Goal: Contribute content

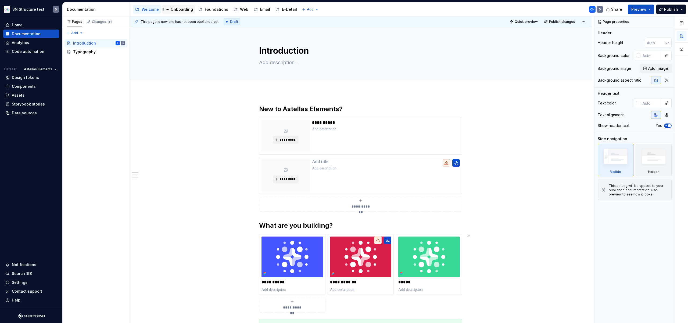
click at [185, 12] on div "Onboarding" at bounding box center [182, 9] width 22 height 5
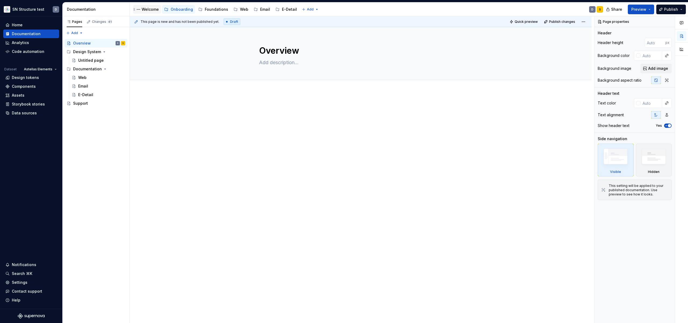
click at [147, 10] on div "Welcome" at bounding box center [150, 9] width 17 height 5
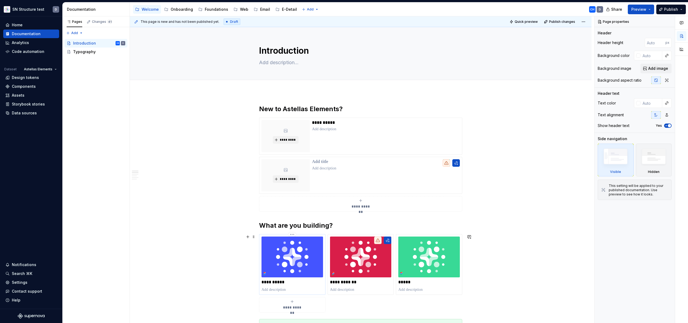
click at [300, 290] on p at bounding box center [293, 289] width 62 height 5
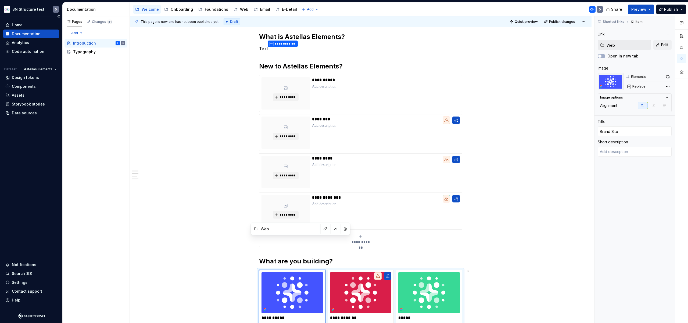
scroll to position [121, 0]
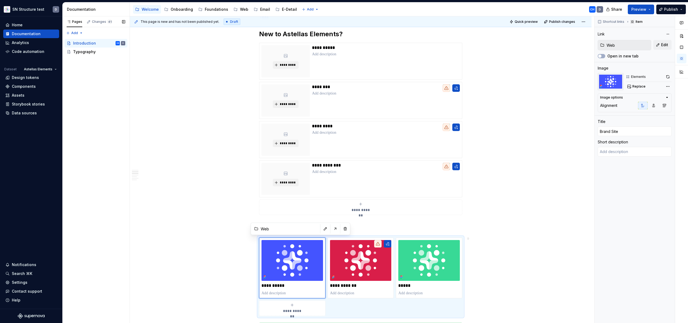
click at [88, 67] on div "Pages Changes 41 Add Accessibility guide for tree Page tree. Navigate the tree …" at bounding box center [95, 169] width 67 height 307
click at [76, 33] on div "Pages Changes 41 Add Accessibility guide for tree Page tree. Navigate the tree …" at bounding box center [95, 169] width 67 height 307
click at [78, 43] on div "New page" at bounding box center [91, 43] width 35 height 5
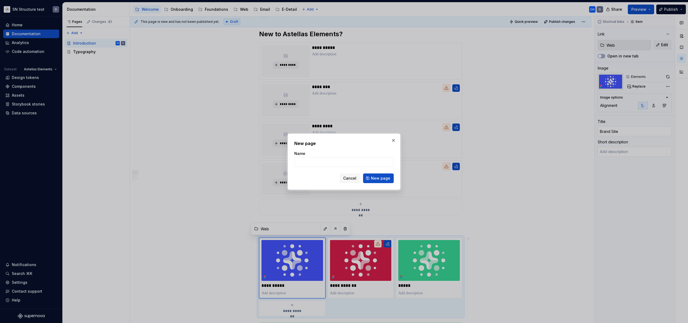
type textarea "*"
type input "Test"
click at [374, 180] on span "New page" at bounding box center [380, 178] width 19 height 5
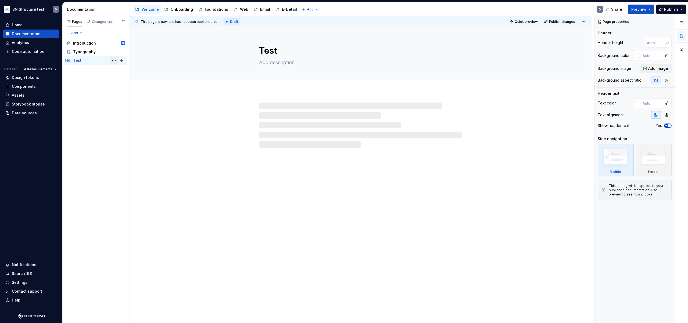
click at [113, 60] on button "Page tree" at bounding box center [114, 61] width 8 height 8
type textarea "*"
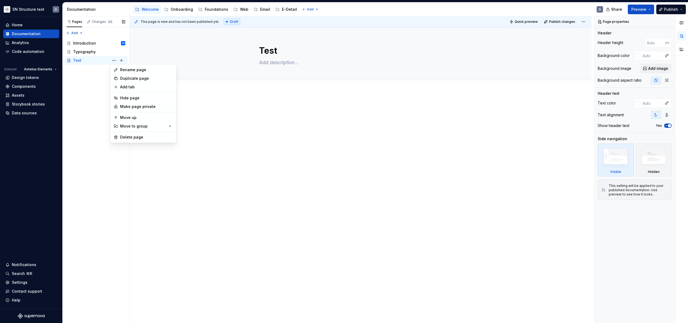
click at [91, 71] on div "Pages Changes 42 Add Accessibility guide for tree Page tree. Navigate the tree …" at bounding box center [95, 169] width 67 height 307
click at [77, 34] on div "Pages Changes 42 Add Accessibility guide for tree Page tree. Navigate the tree …" at bounding box center [95, 169] width 67 height 307
click at [92, 42] on div "New page" at bounding box center [91, 43] width 35 height 5
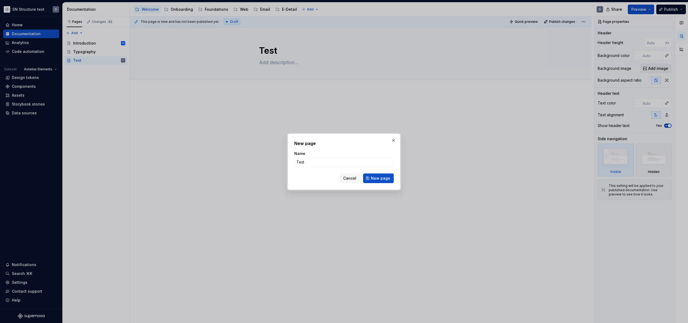
type input "Test 2"
click button "New page" at bounding box center [378, 179] width 31 height 10
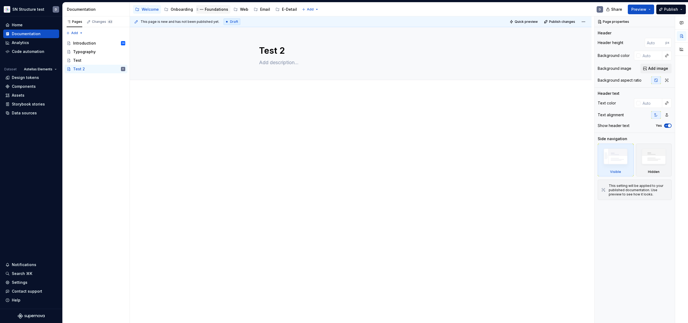
click at [210, 8] on div "Foundations" at bounding box center [216, 9] width 23 height 5
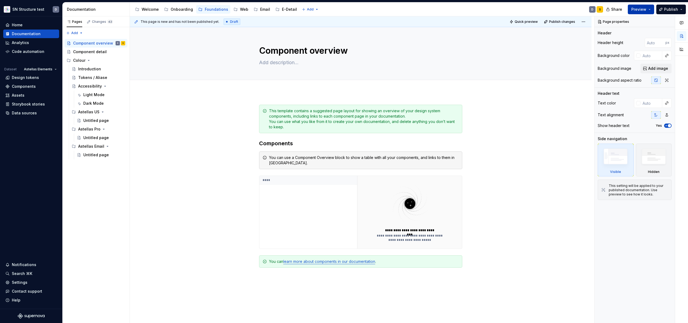
click at [638, 9] on span "Preview" at bounding box center [638, 9] width 15 height 5
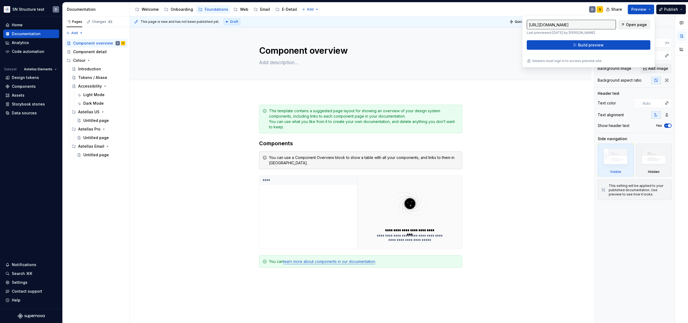
click at [627, 25] on link "Open page" at bounding box center [634, 25] width 32 height 10
click at [601, 41] on button "Build preview" at bounding box center [589, 45] width 124 height 10
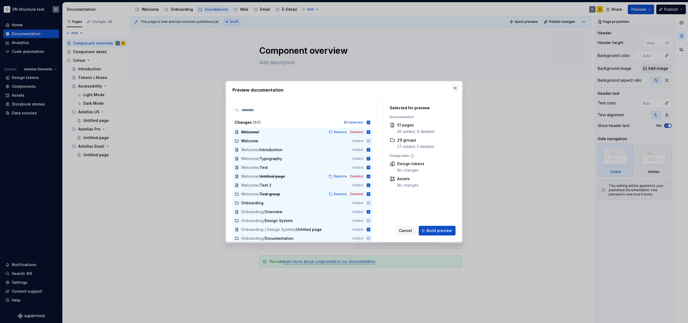
click at [457, 88] on button "button" at bounding box center [456, 88] width 8 height 8
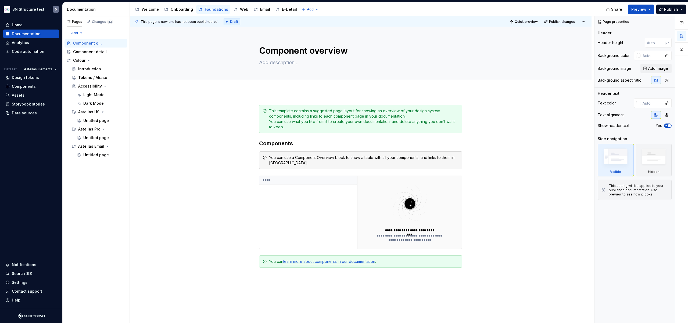
type textarea "*"
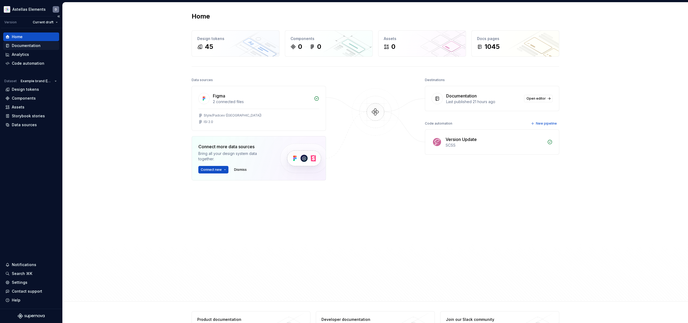
click at [34, 46] on div "Documentation" at bounding box center [26, 45] width 29 height 5
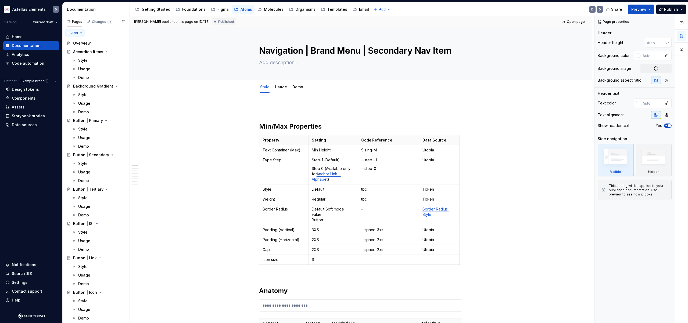
click at [81, 33] on div "Pages Changes 18 Add Accessibility guide for tree Page tree. Navigate the tree …" at bounding box center [95, 170] width 67 height 309
click at [91, 120] on div "Pages Changes 18 Add Accessibility guide for tree Page tree. Navigate the tree …" at bounding box center [95, 170] width 67 height 309
click at [121, 121] on button "Page tree" at bounding box center [122, 121] width 8 height 8
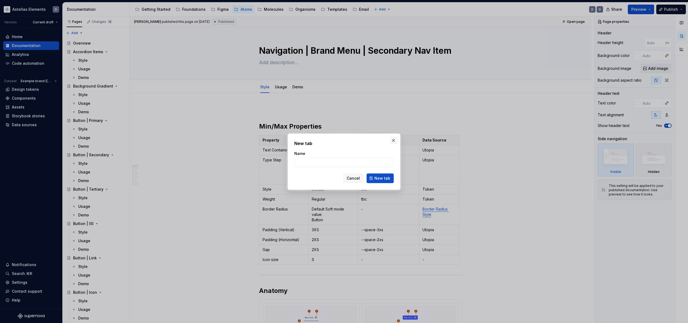
click at [393, 141] on button "button" at bounding box center [394, 141] width 8 height 8
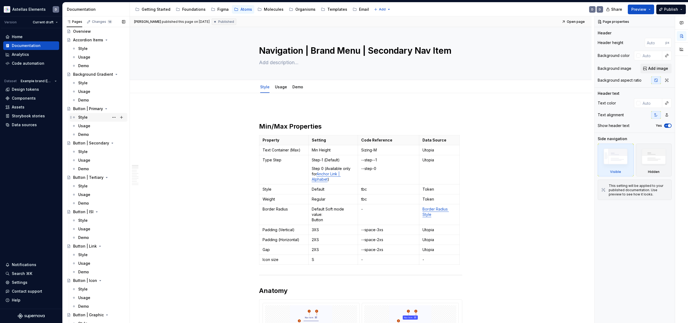
scroll to position [16, 0]
type textarea "*"
